Goal: Information Seeking & Learning: Learn about a topic

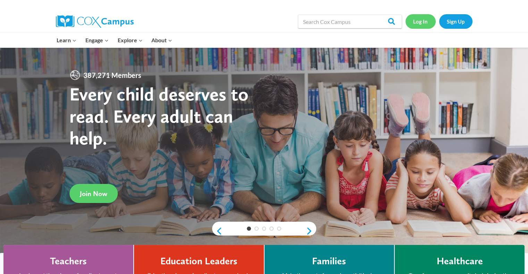
click at [423, 25] on link "Log In" at bounding box center [420, 21] width 30 height 14
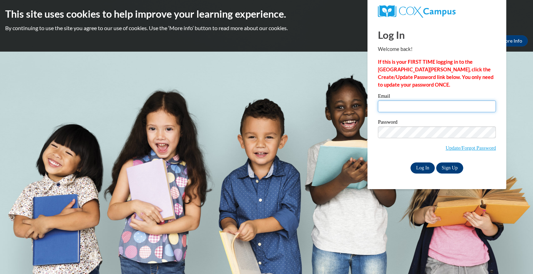
type input "kristin.kashian@wfbschools.com"
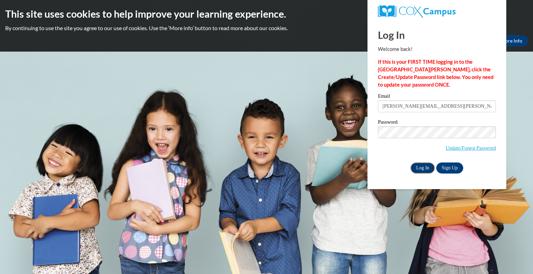
click at [421, 168] on input "Log In" at bounding box center [422, 168] width 24 height 11
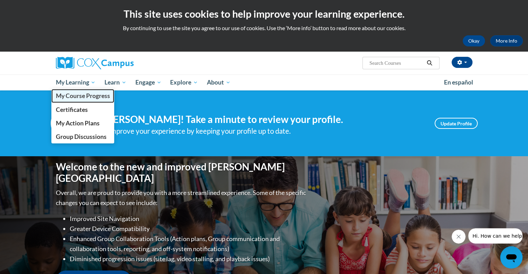
click at [76, 97] on span "My Course Progress" at bounding box center [83, 95] width 54 height 7
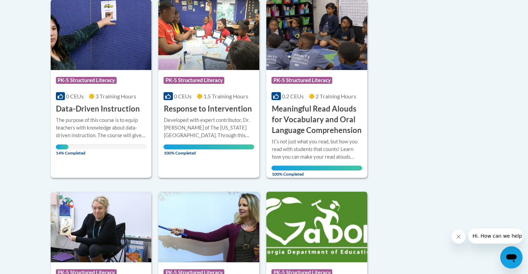
scroll to position [205, 0]
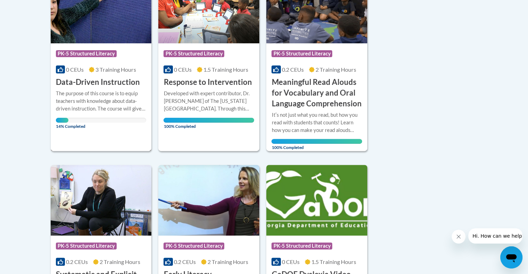
click at [85, 106] on div "The purpose of this course is to equip teachers with knowledge about data-drive…" at bounding box center [101, 101] width 91 height 23
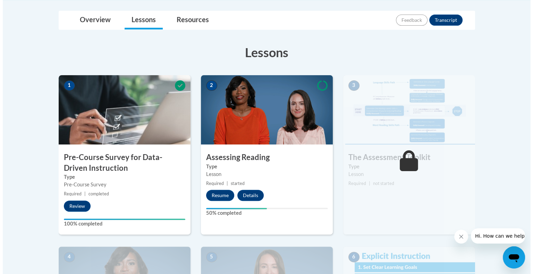
scroll to position [158, 0]
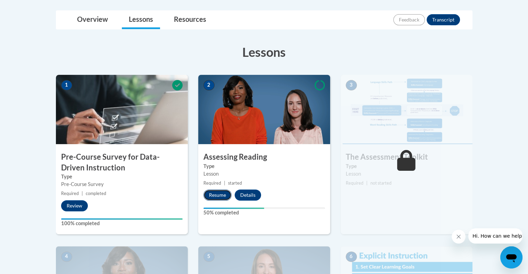
click at [220, 198] on button "Resume" at bounding box center [217, 195] width 28 height 11
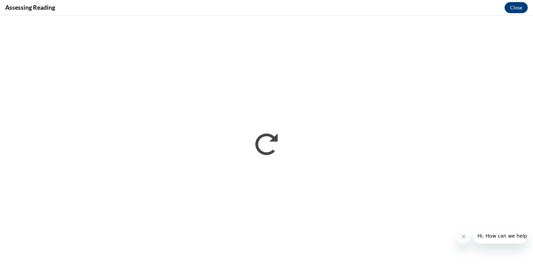
scroll to position [0, 0]
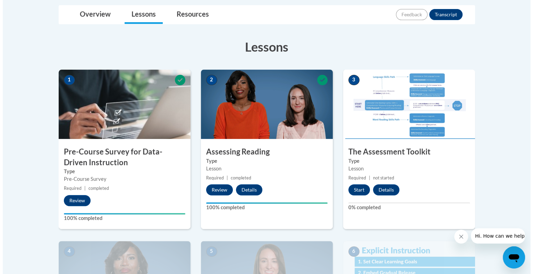
scroll to position [160, 0]
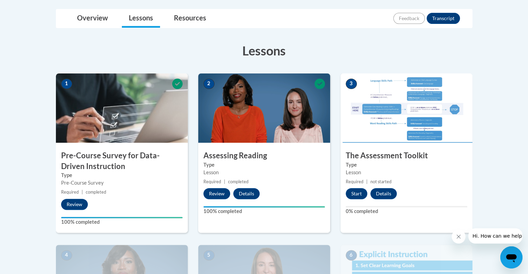
click at [361, 156] on h3 "The Assessment Toolkit" at bounding box center [406, 156] width 132 height 11
click at [357, 193] on button "Start" at bounding box center [357, 193] width 22 height 11
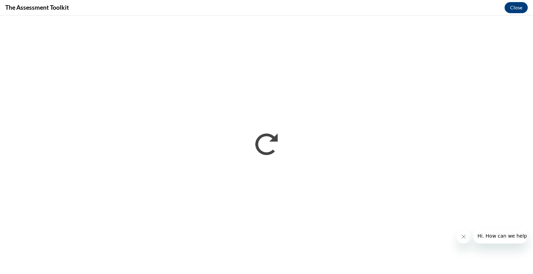
scroll to position [0, 0]
